Goal: Information Seeking & Learning: Find contact information

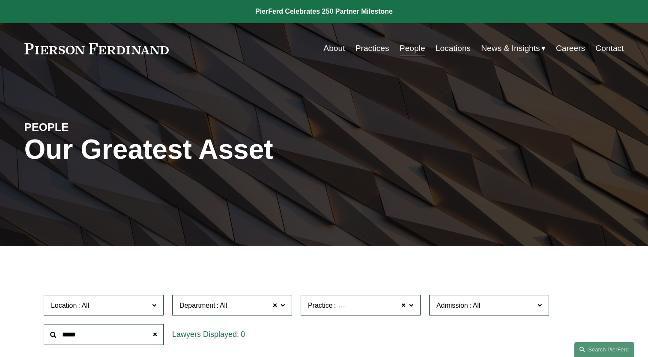
scroll to position [159, 0]
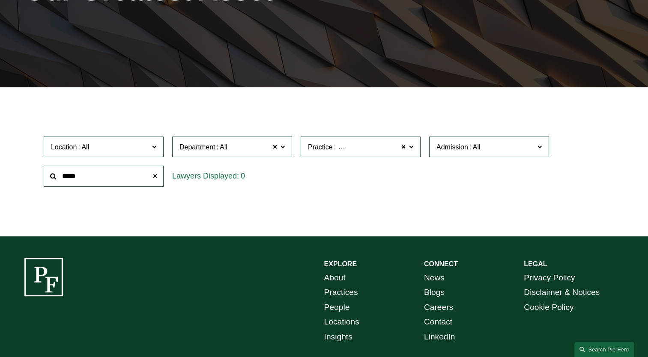
drag, startPoint x: 111, startPoint y: 166, endPoint x: 108, endPoint y: 170, distance: 4.6
click at [111, 166] on div "*****" at bounding box center [103, 177] width 129 height 30
drag, startPoint x: 102, startPoint y: 175, endPoint x: -9, endPoint y: 170, distance: 111.6
click at [0, 170] on html "0 PierFerd Celebrates 250 Partner Milestone Skip to Content" at bounding box center [324, 130] width 648 height 579
type input "***"
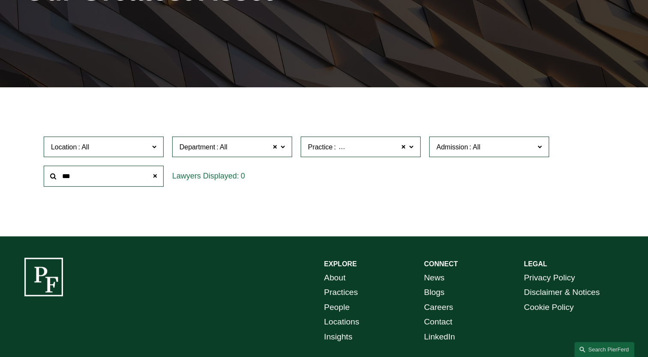
click at [358, 154] on label "Practice Health and Pharmacy Law" at bounding box center [361, 147] width 120 height 21
click at [0, 0] on link "All" at bounding box center [0, 0] width 0 height 0
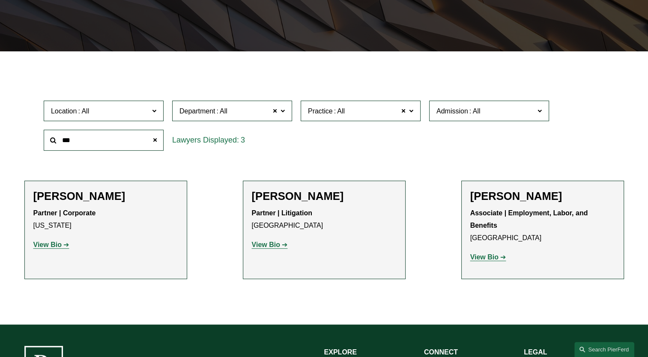
scroll to position [201, 0]
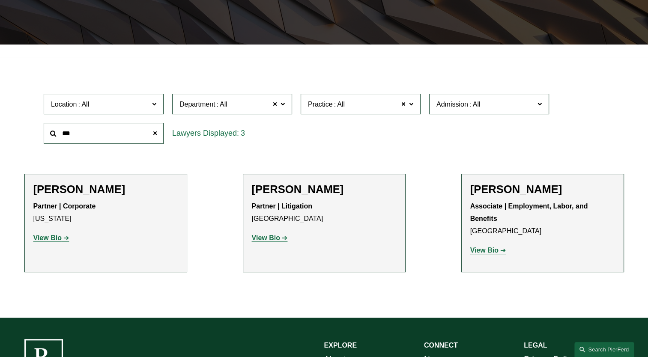
click at [58, 240] on strong "View Bio" at bounding box center [47, 237] width 28 height 7
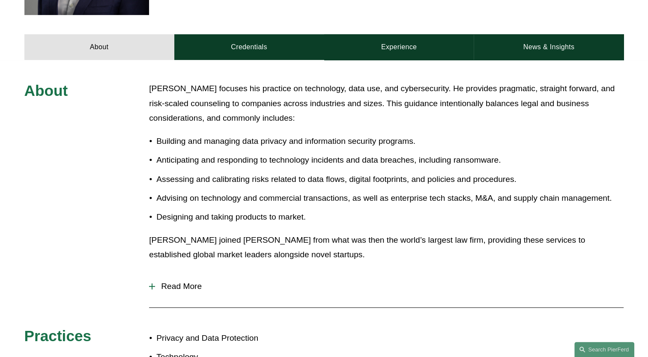
scroll to position [386, 0]
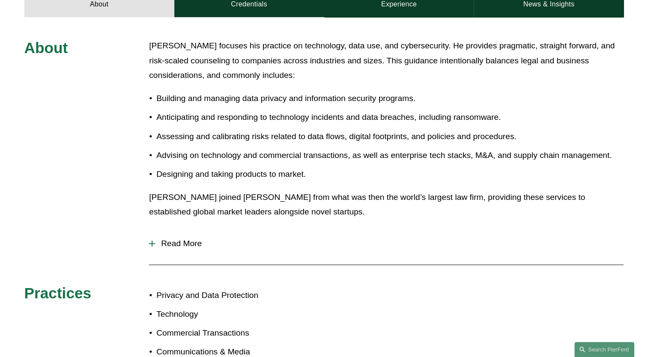
click at [174, 245] on span "Read More" at bounding box center [389, 243] width 469 height 9
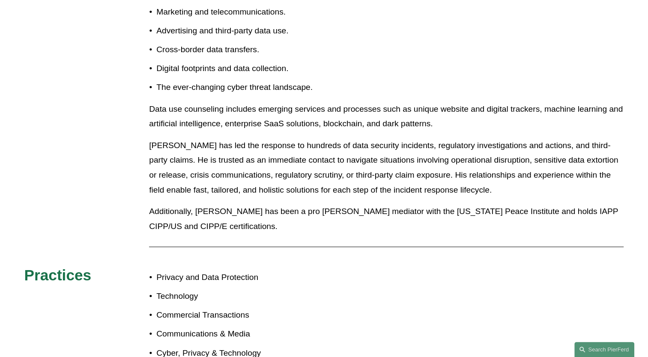
scroll to position [643, 0]
